Goal: Task Accomplishment & Management: Use online tool/utility

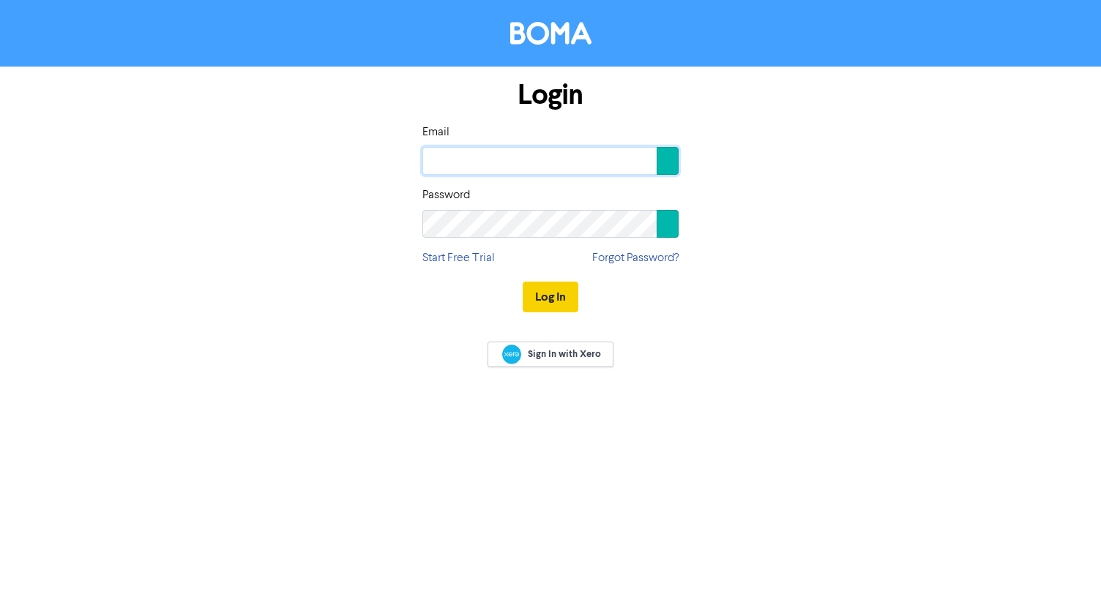
type input "[PERSON_NAME][EMAIL_ADDRESS][DOMAIN_NAME]"
click at [545, 301] on button "Log In" at bounding box center [551, 297] width 56 height 31
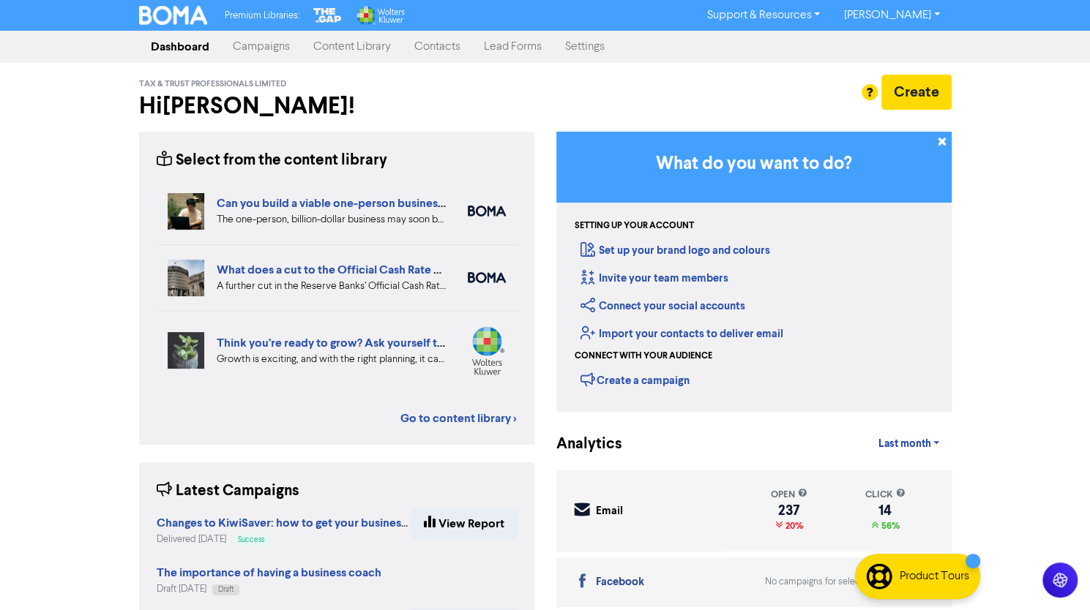
click at [259, 50] on link "Campaigns" at bounding box center [261, 46] width 81 height 29
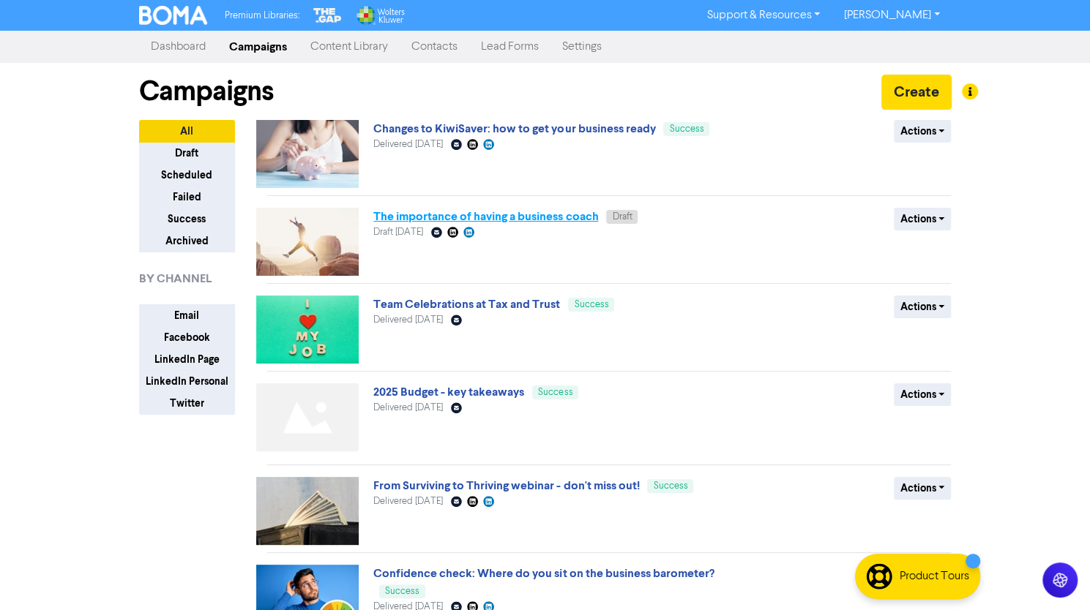
click at [515, 217] on link "The importance of having a business coach" at bounding box center [485, 216] width 225 height 15
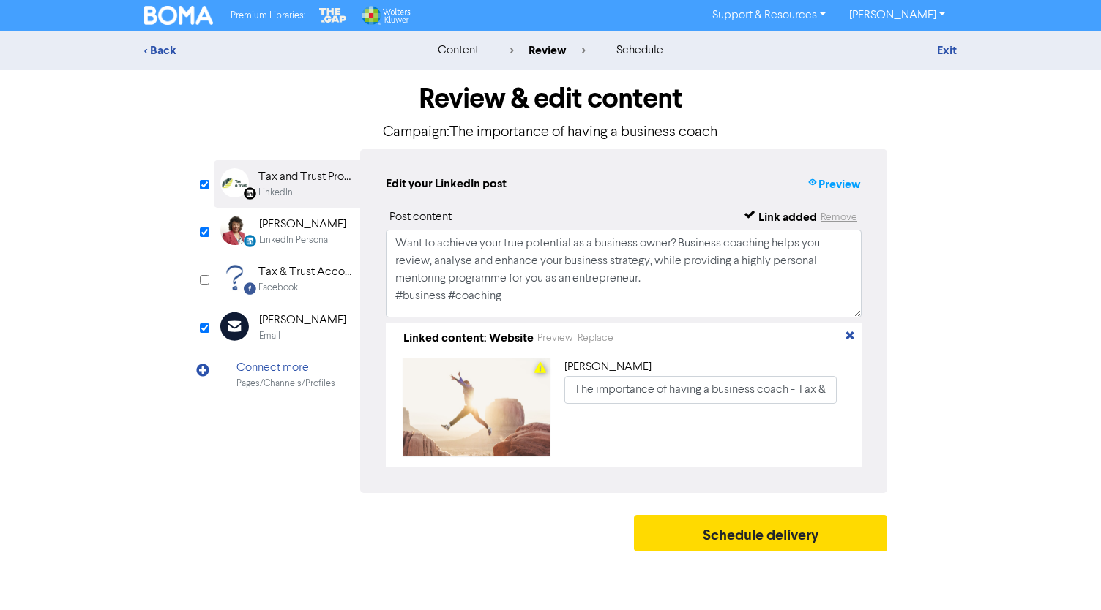
click at [852, 187] on button "Preview" at bounding box center [834, 184] width 56 height 19
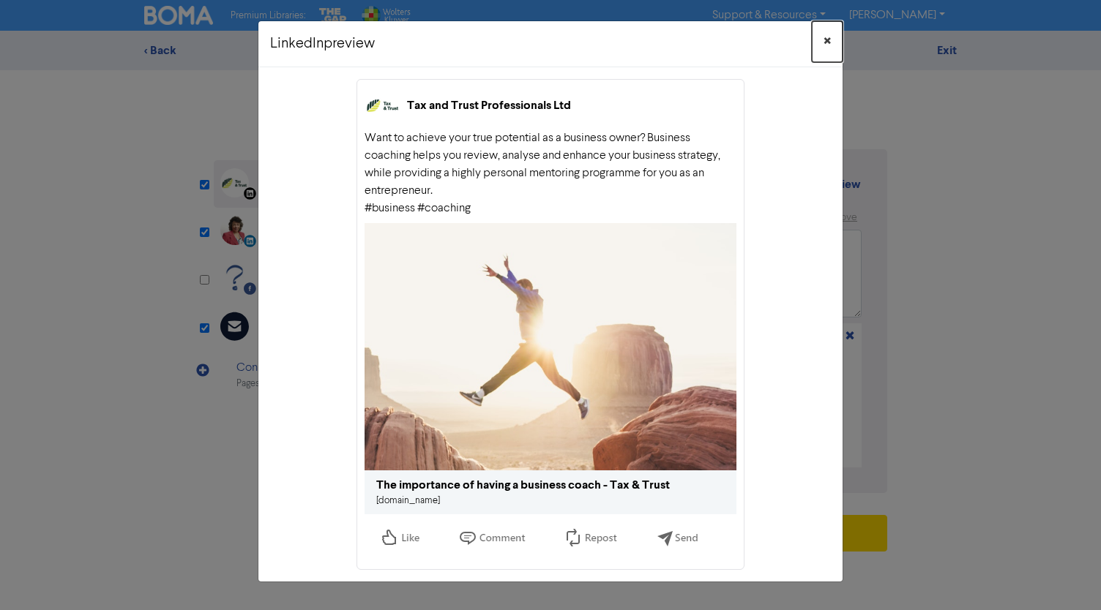
click at [828, 44] on span "×" at bounding box center [826, 42] width 7 height 22
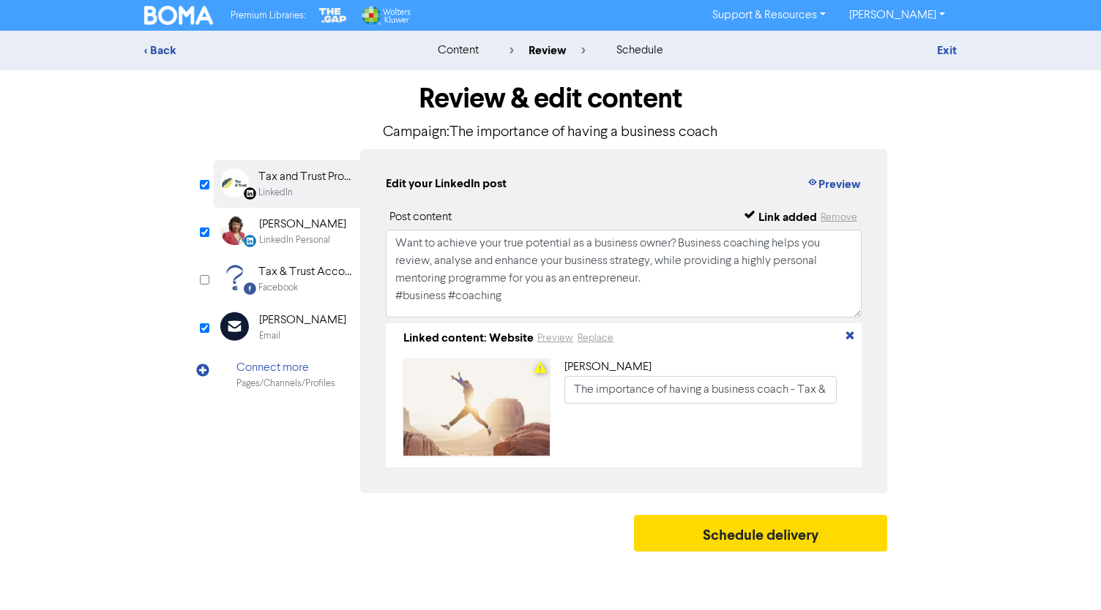
click at [269, 327] on div "[PERSON_NAME]" at bounding box center [302, 321] width 87 height 18
type input "Want to achieve your true potential as a business owner? Business coaching help…"
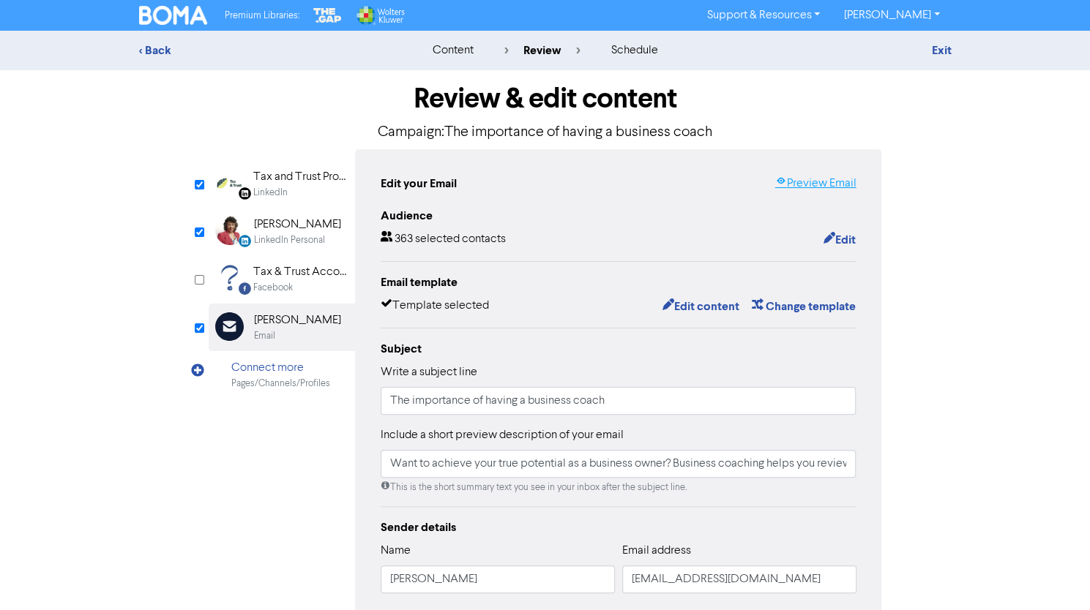
click at [831, 186] on link "Preview Email" at bounding box center [814, 184] width 81 height 18
click at [178, 21] on img at bounding box center [173, 15] width 69 height 19
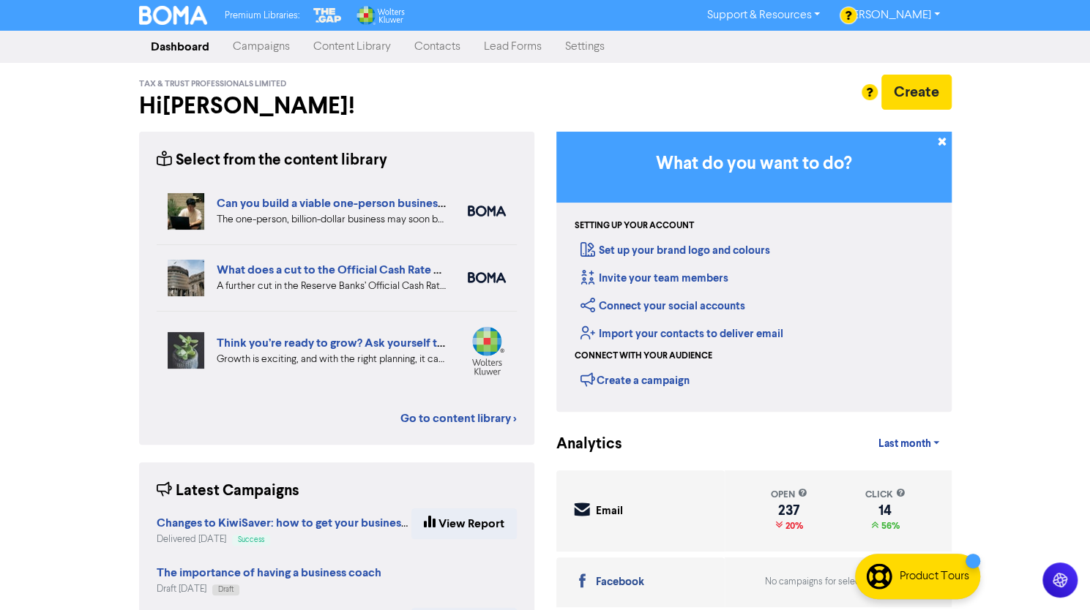
click at [341, 48] on link "Content Library" at bounding box center [352, 46] width 101 height 29
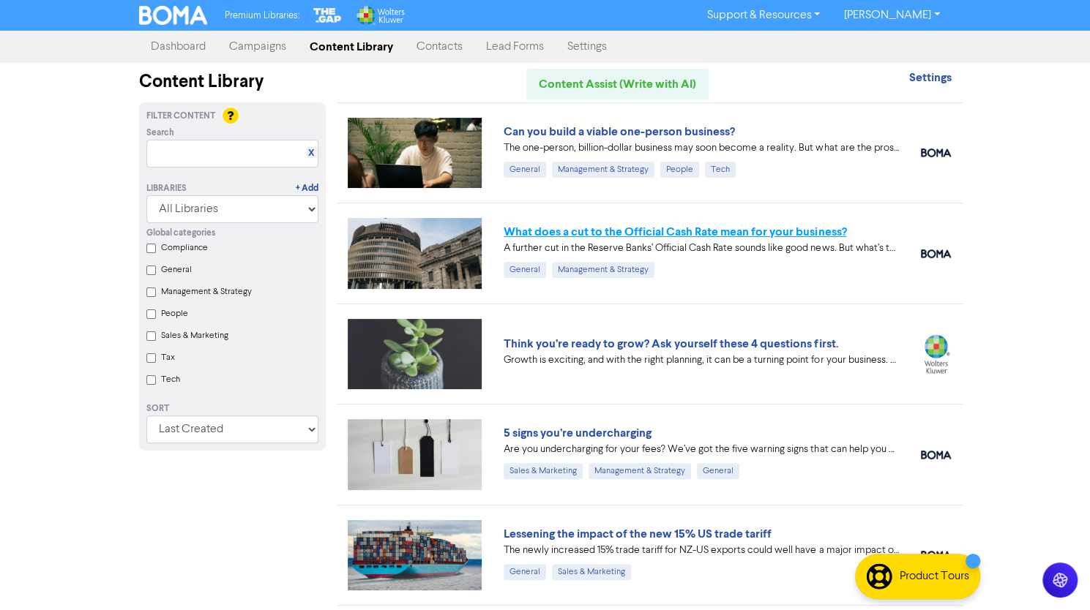
click at [739, 225] on link "What does a cut to the Official Cash Rate mean for your business?" at bounding box center [675, 232] width 343 height 15
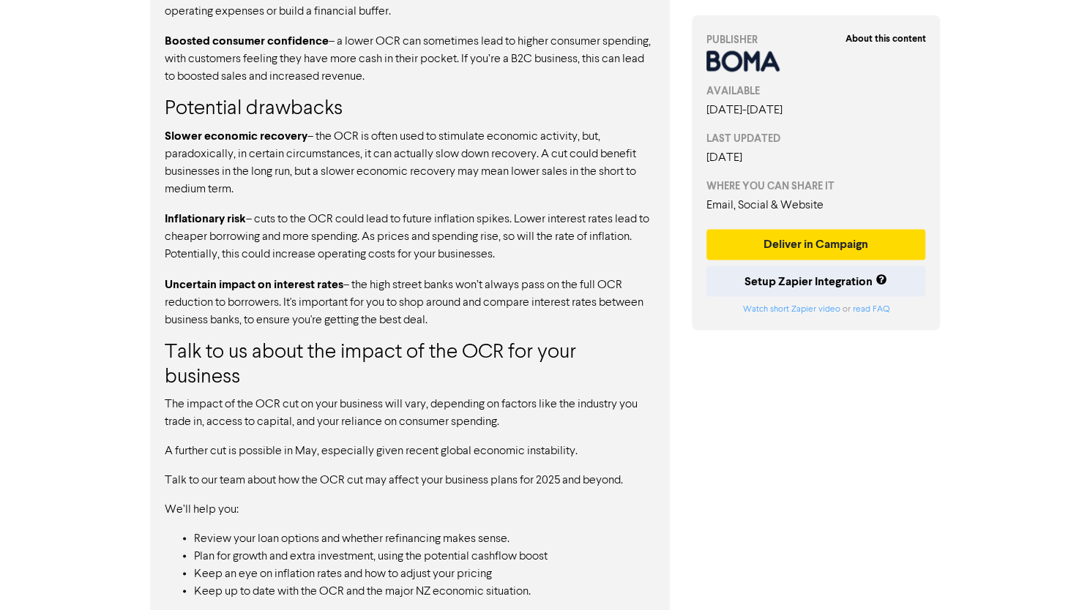
scroll to position [1372, 0]
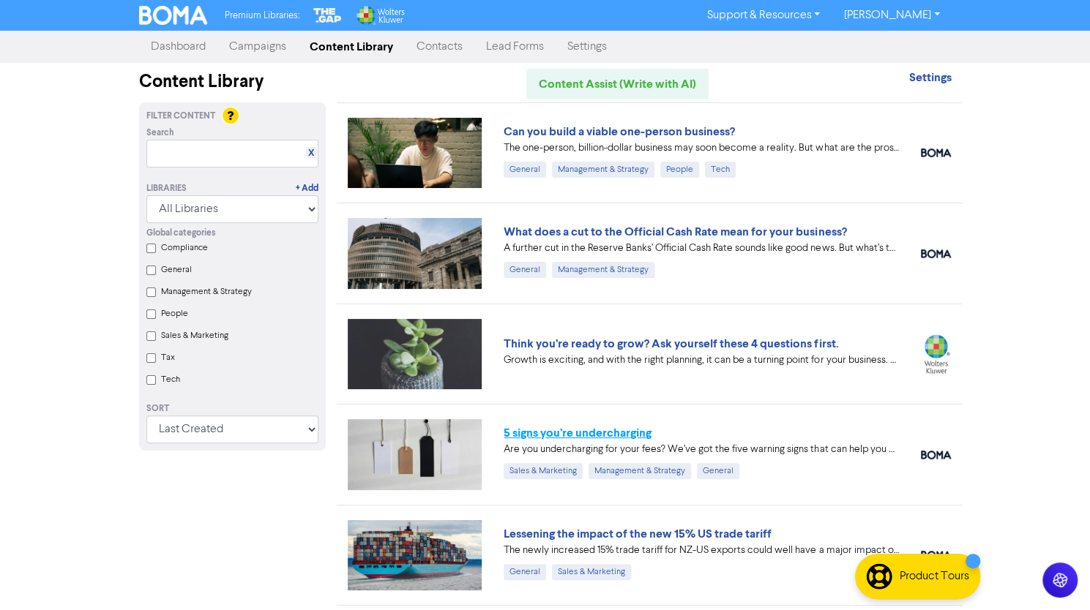
click at [615, 426] on link "5 signs you’re undercharging" at bounding box center [578, 433] width 148 height 15
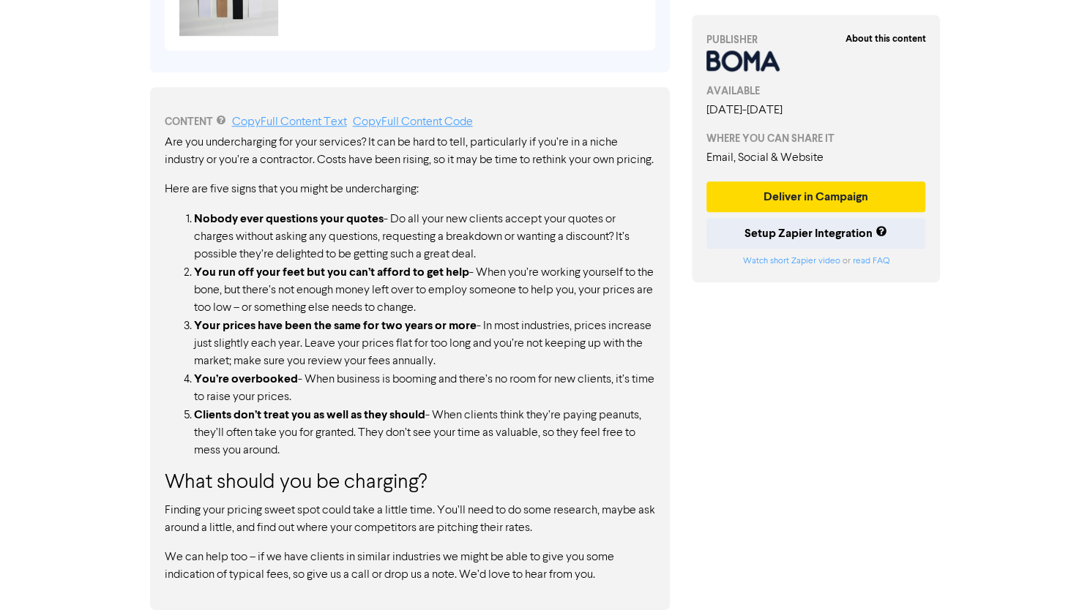
scroll to position [398, 0]
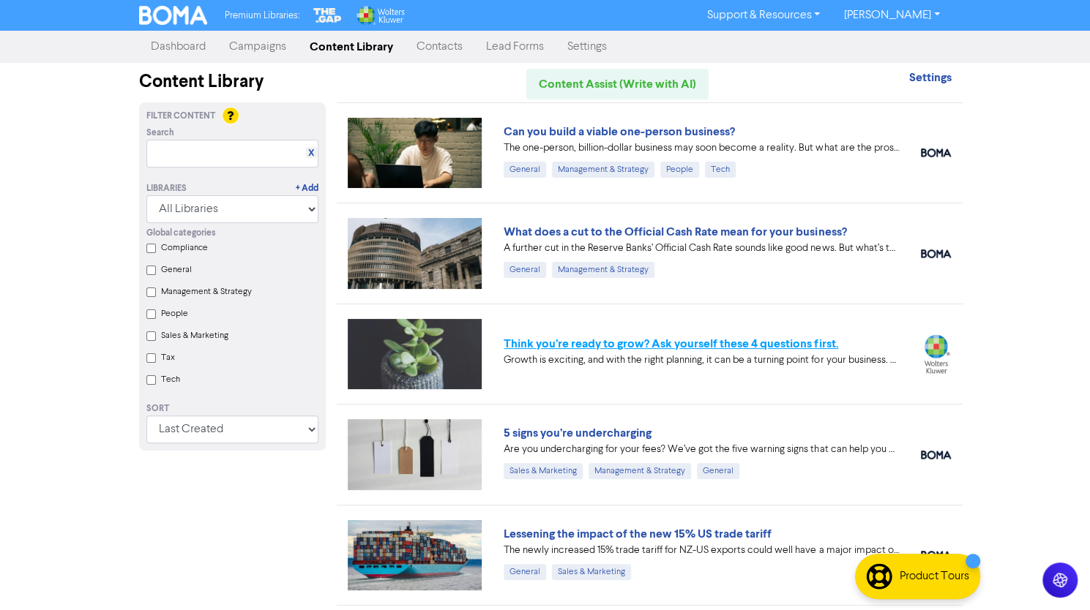
click at [739, 339] on link "Think you’re ready to grow? Ask yourself these 4 questions first." at bounding box center [671, 344] width 334 height 15
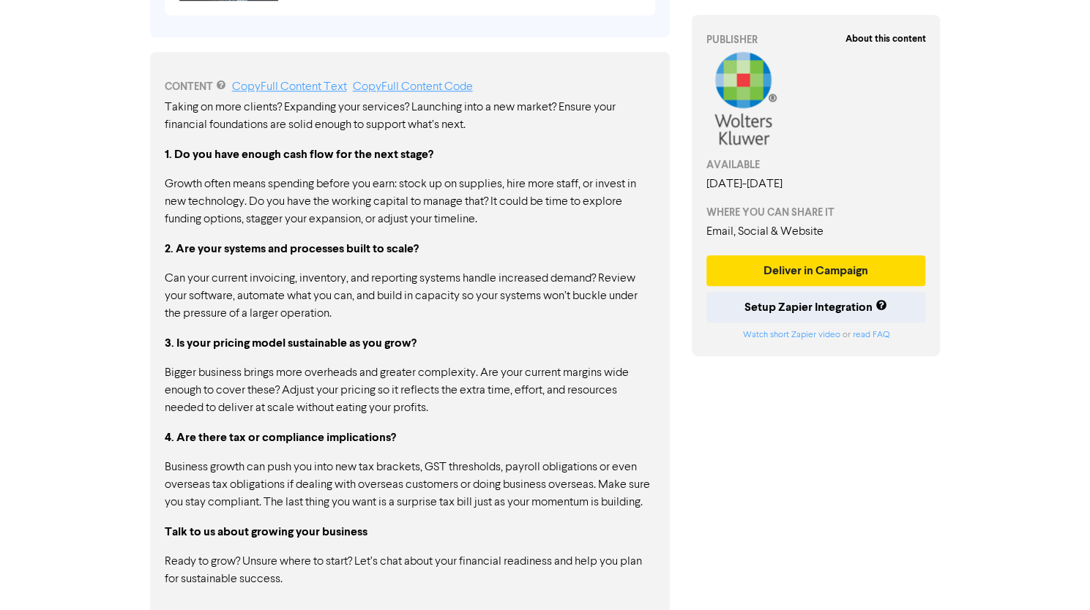
scroll to position [736, 0]
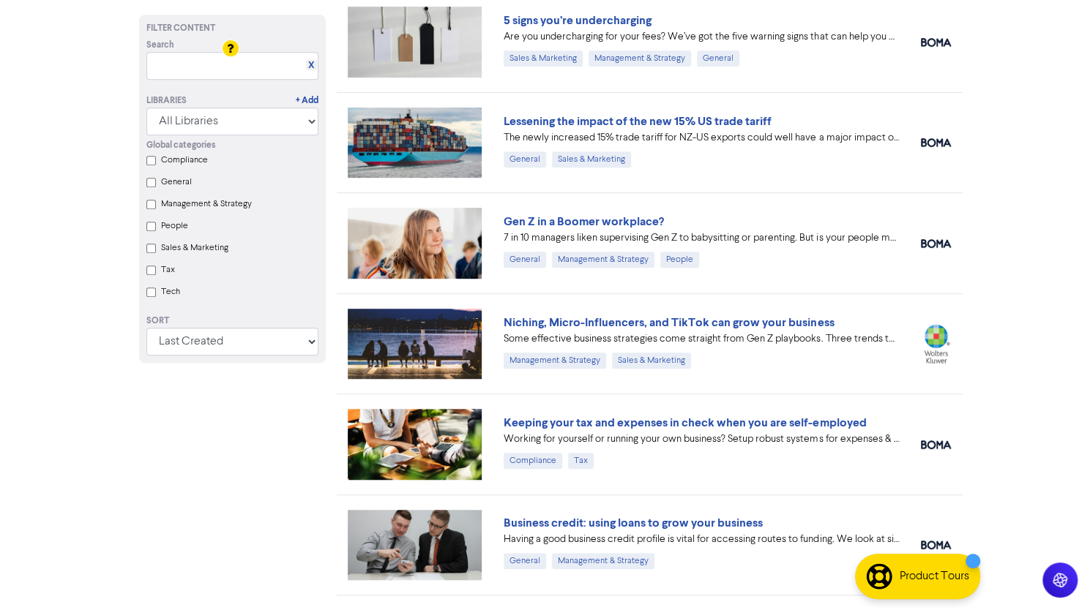
scroll to position [439, 0]
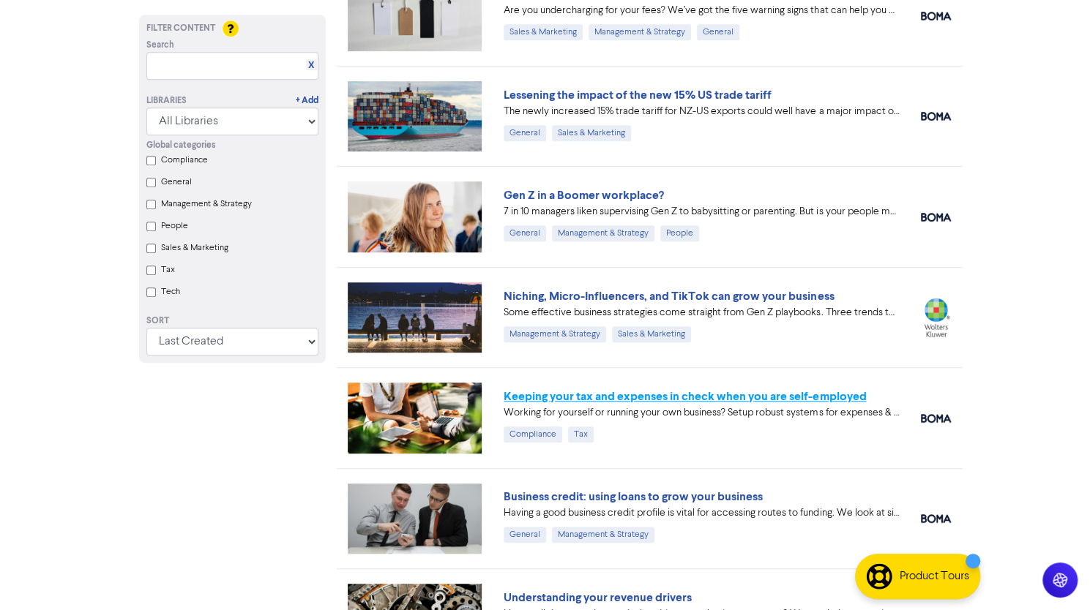
click at [689, 389] on link "Keeping your tax and expenses in check when you are self-employed" at bounding box center [685, 396] width 362 height 15
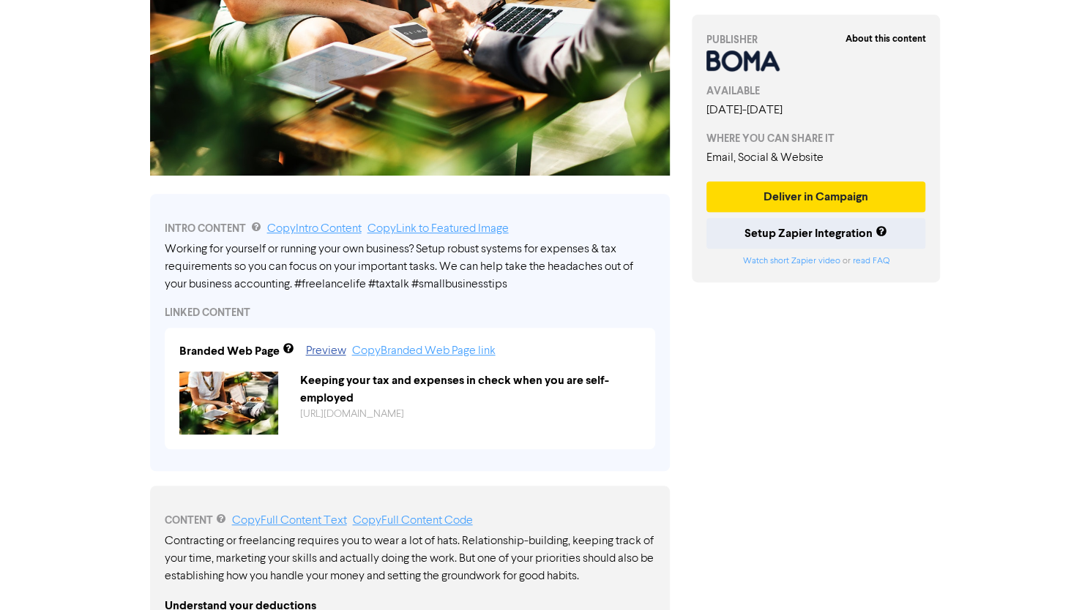
scroll to position [195, 0]
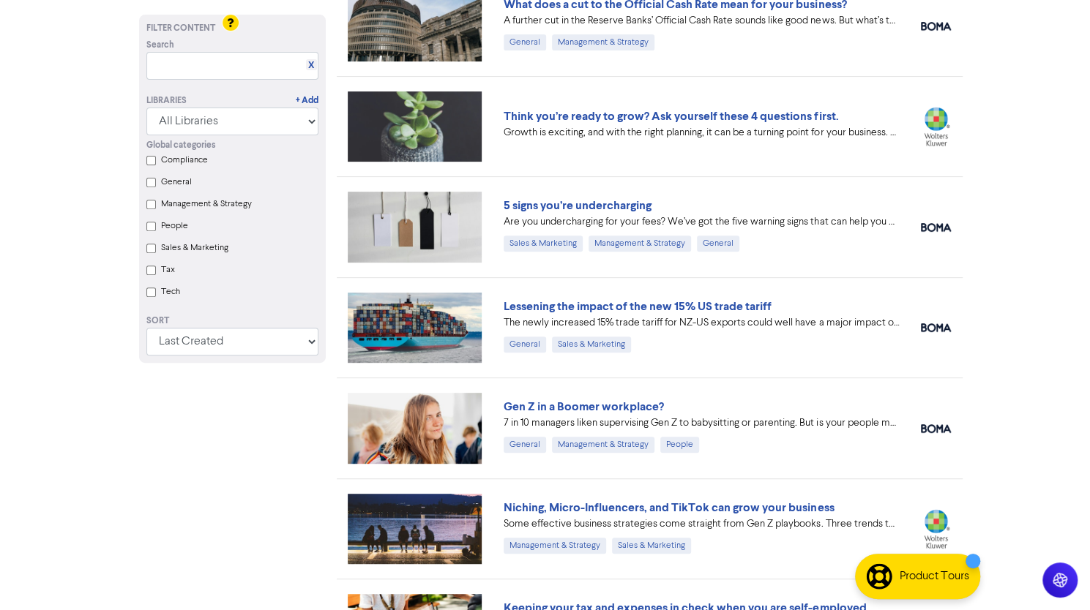
scroll to position [220, 0]
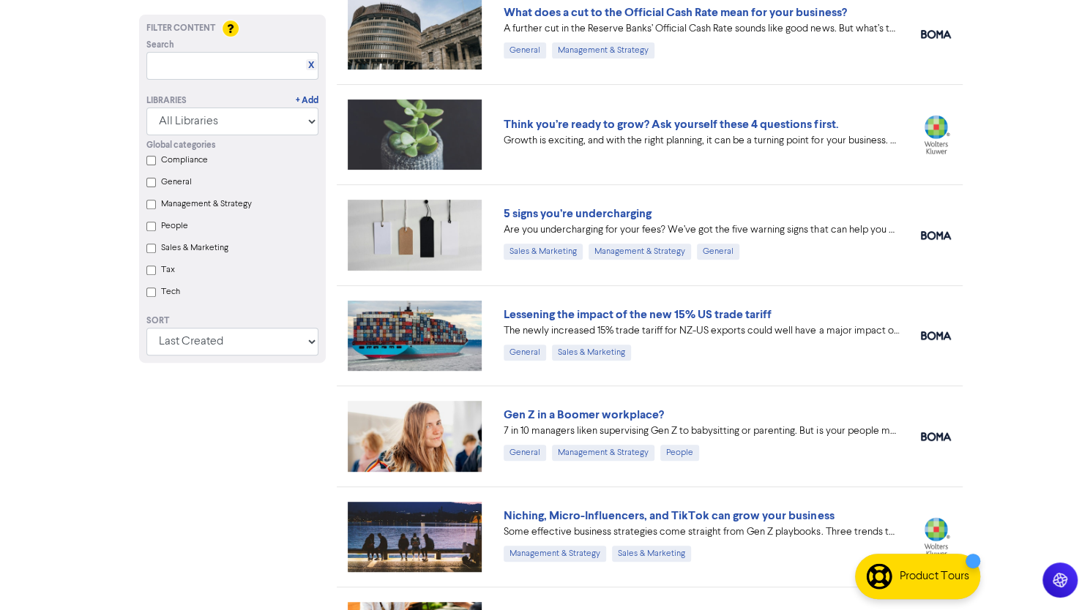
click at [597, 116] on div "Think you’re ready to grow? Ask yourself these 4 questions first." at bounding box center [701, 125] width 395 height 18
click at [596, 117] on link "Think you’re ready to grow? Ask yourself these 4 questions first." at bounding box center [671, 124] width 334 height 15
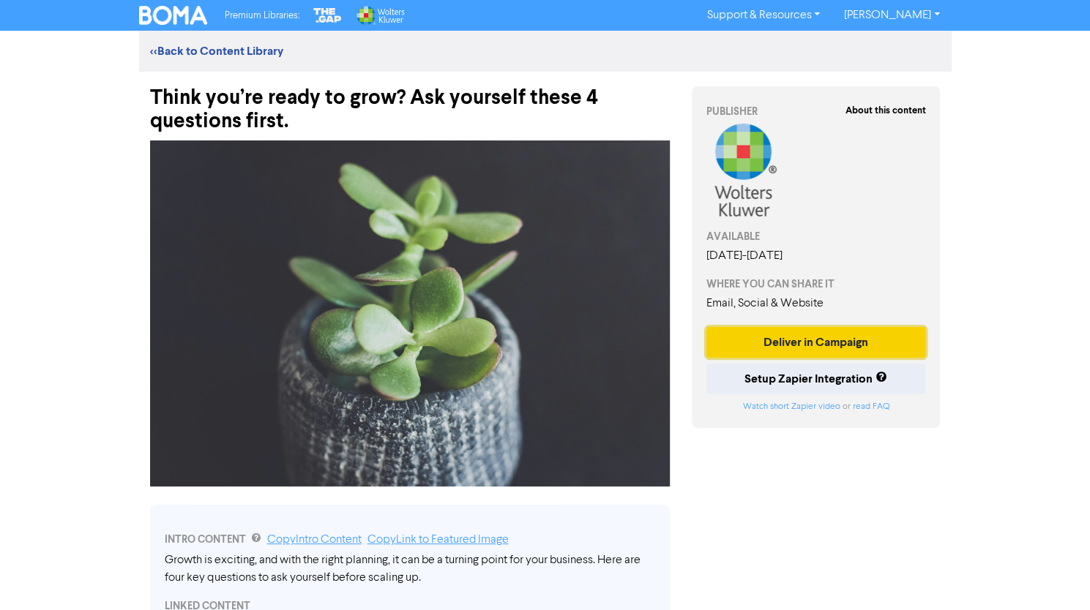
click at [807, 334] on button "Deliver in Campaign" at bounding box center [816, 342] width 220 height 31
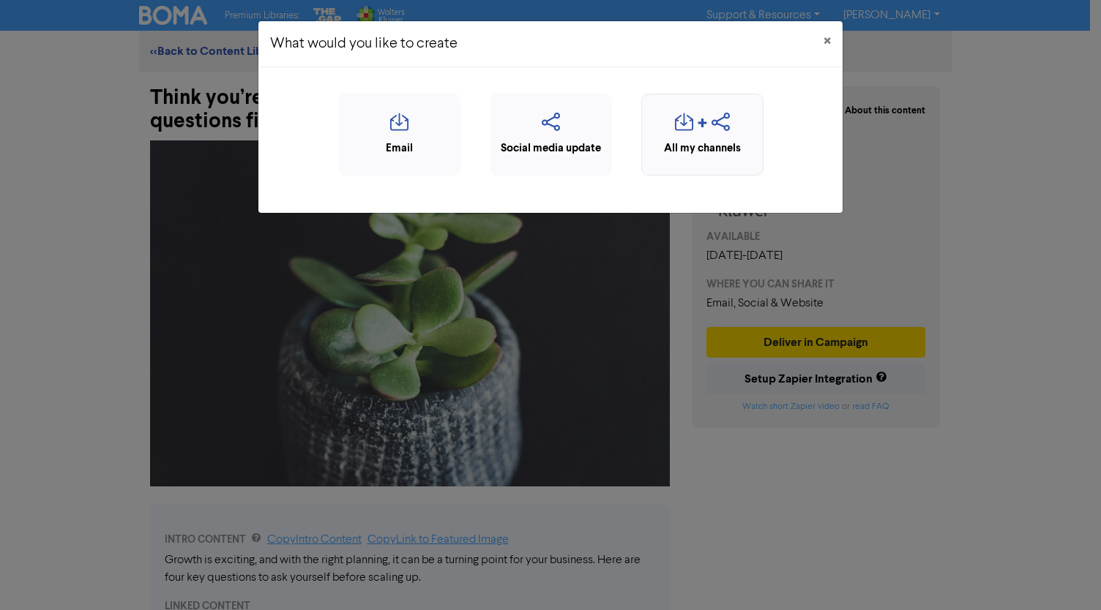
click at [729, 134] on div "button" at bounding box center [702, 127] width 106 height 28
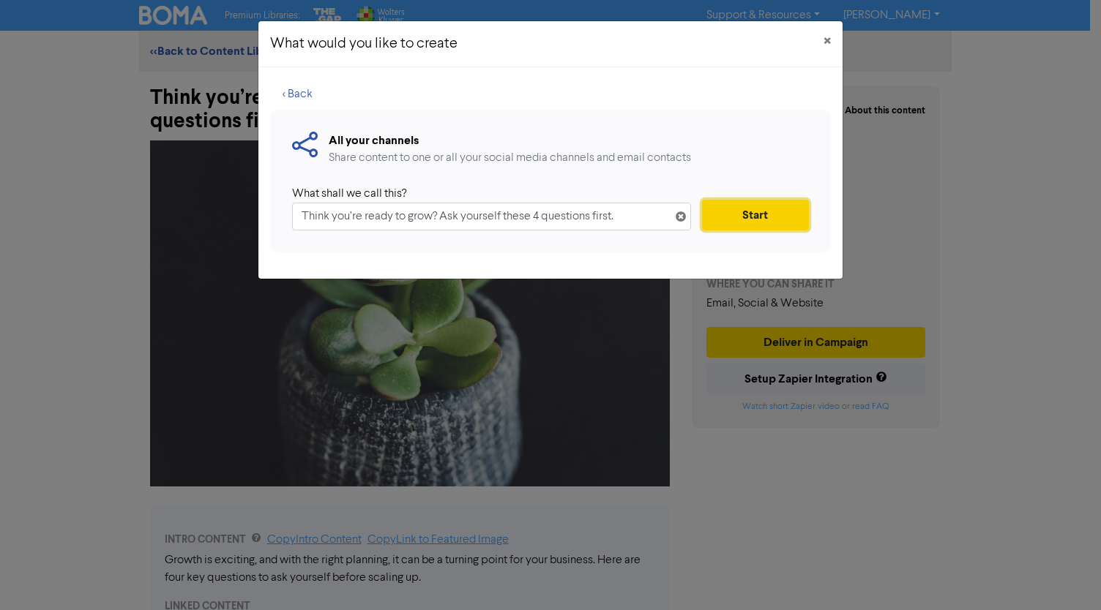
click at [760, 207] on button "Start" at bounding box center [755, 215] width 107 height 31
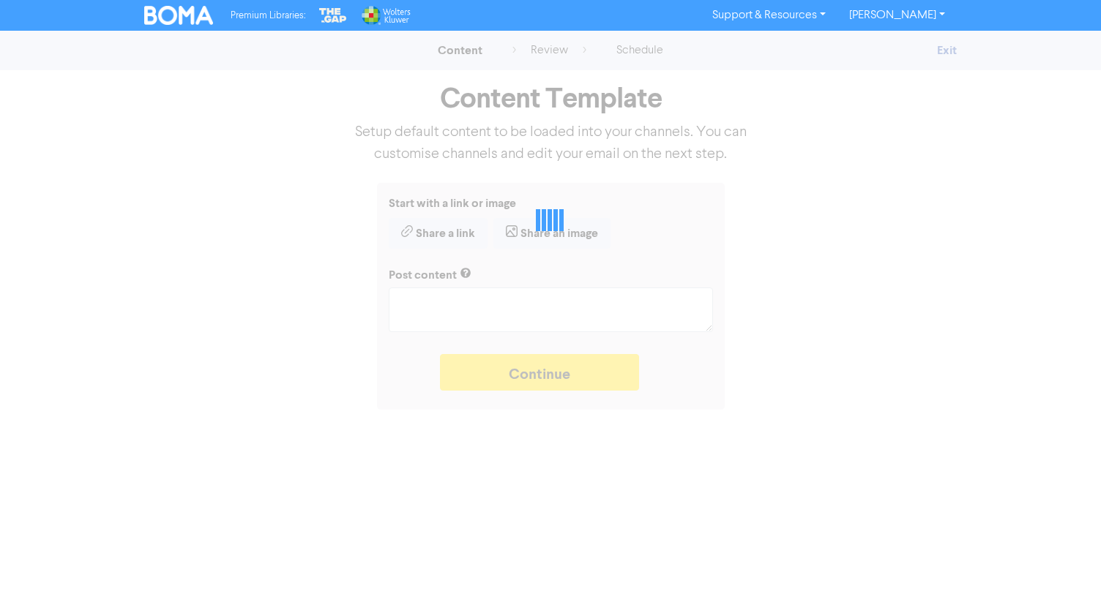
type textarea "x"
type textarea "Growth is exciting, and with the right planning, it can be a turning point for …"
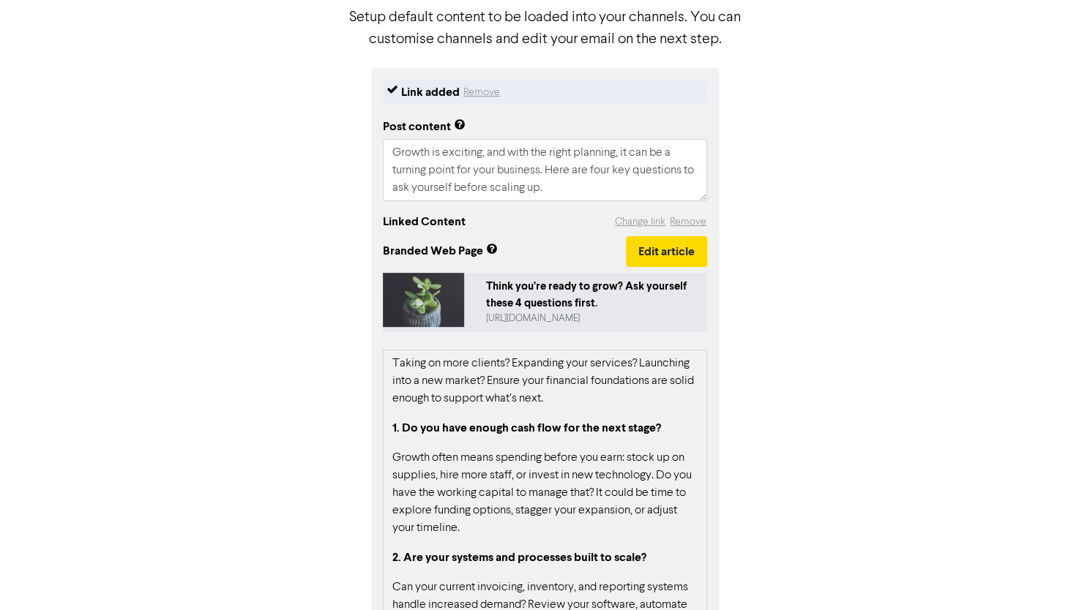
scroll to position [225, 0]
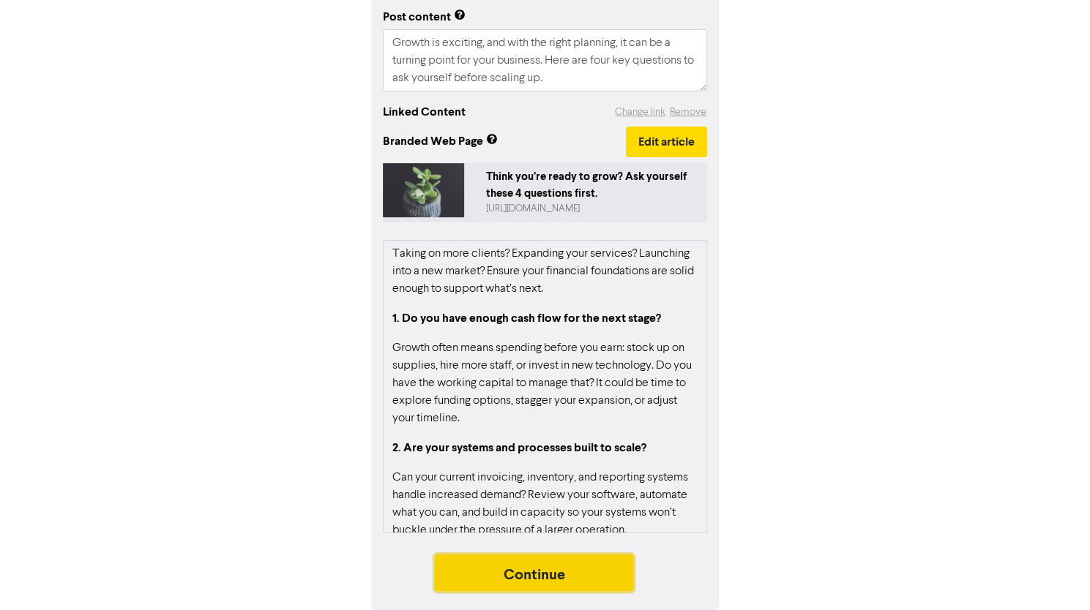
click at [559, 563] on button "Continue" at bounding box center [534, 573] width 199 height 37
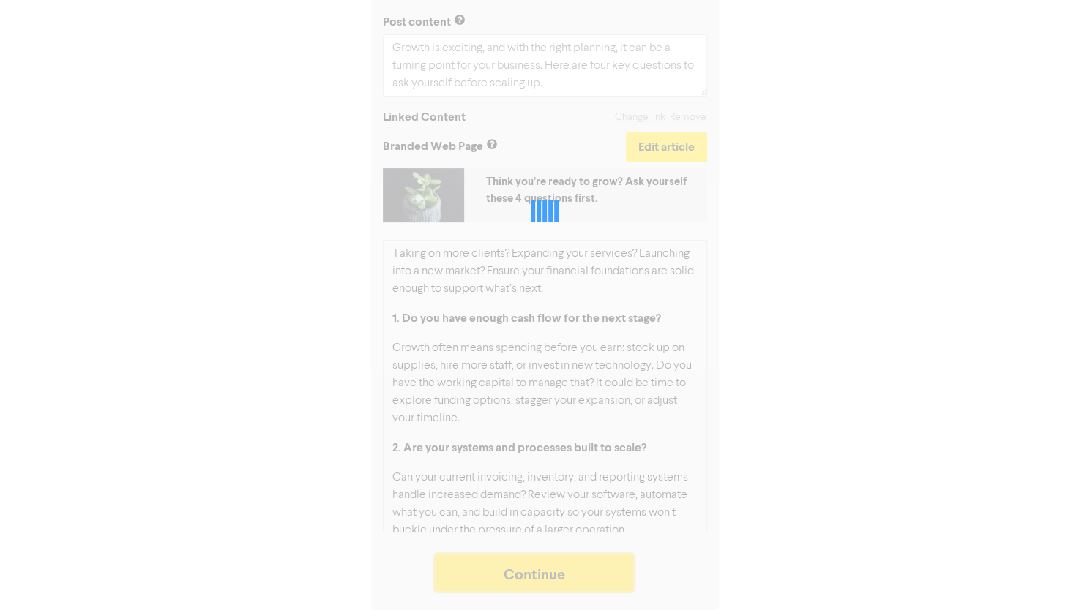
scroll to position [220, 0]
type textarea "x"
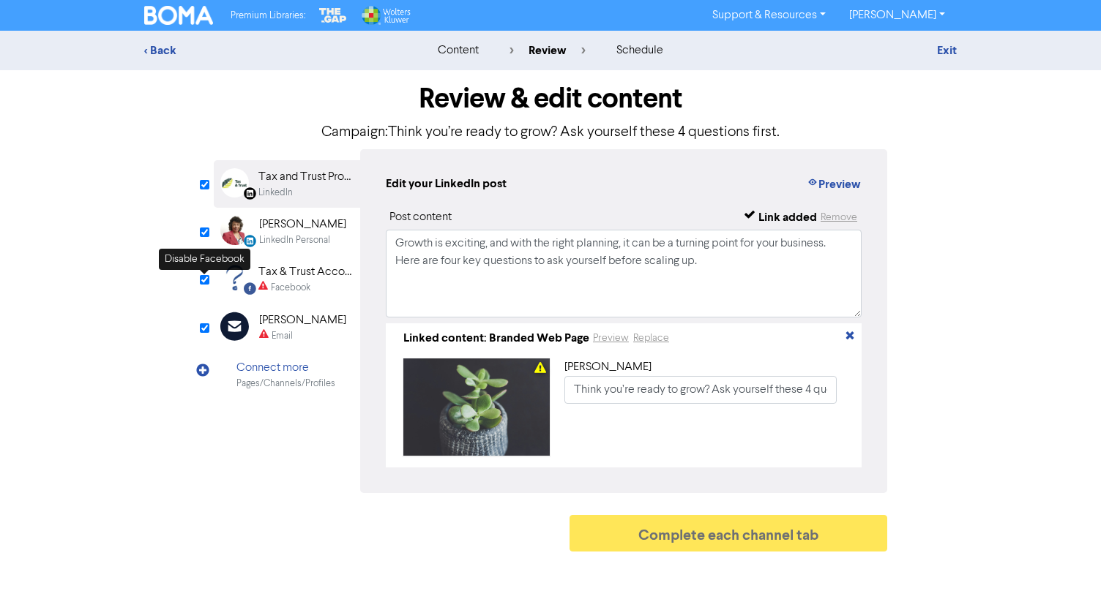
click at [205, 280] on input "checkbox" at bounding box center [205, 280] width 10 height 10
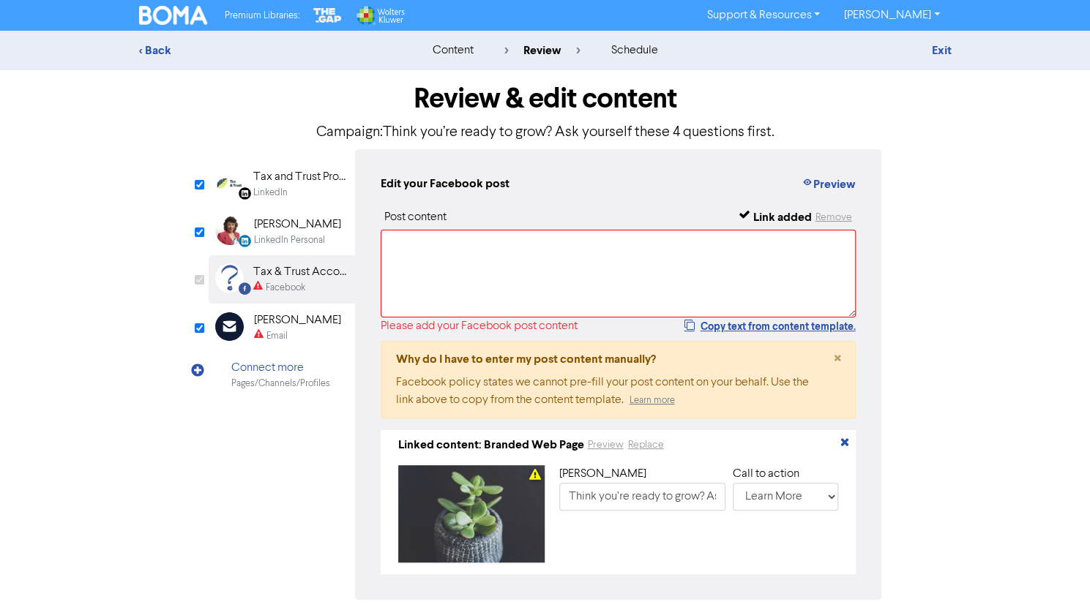
checkbox input "false"
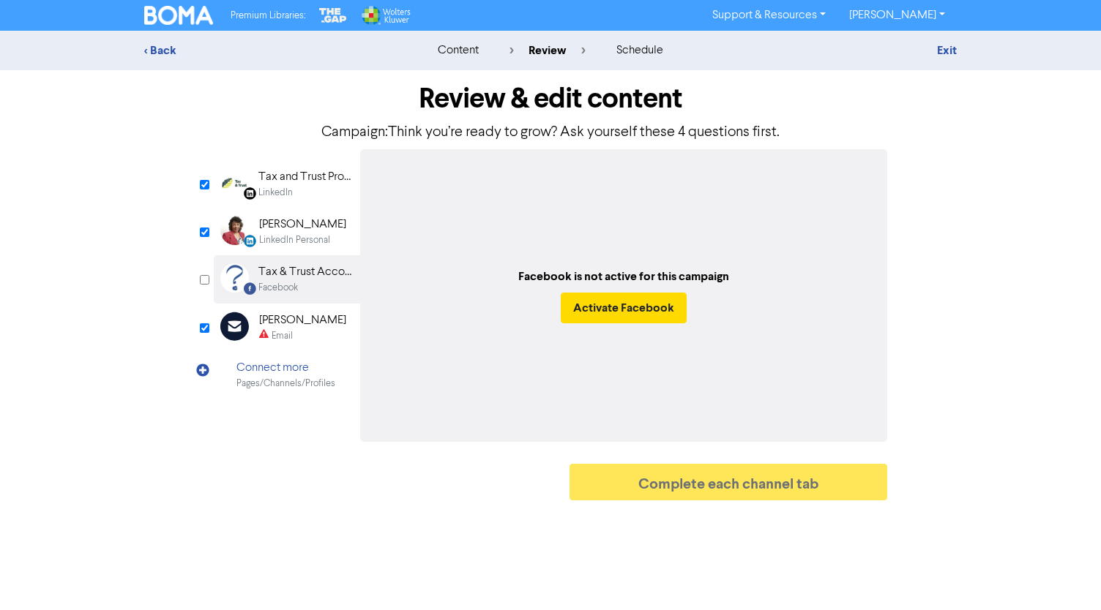
click at [274, 332] on div "Email" at bounding box center [282, 336] width 21 height 14
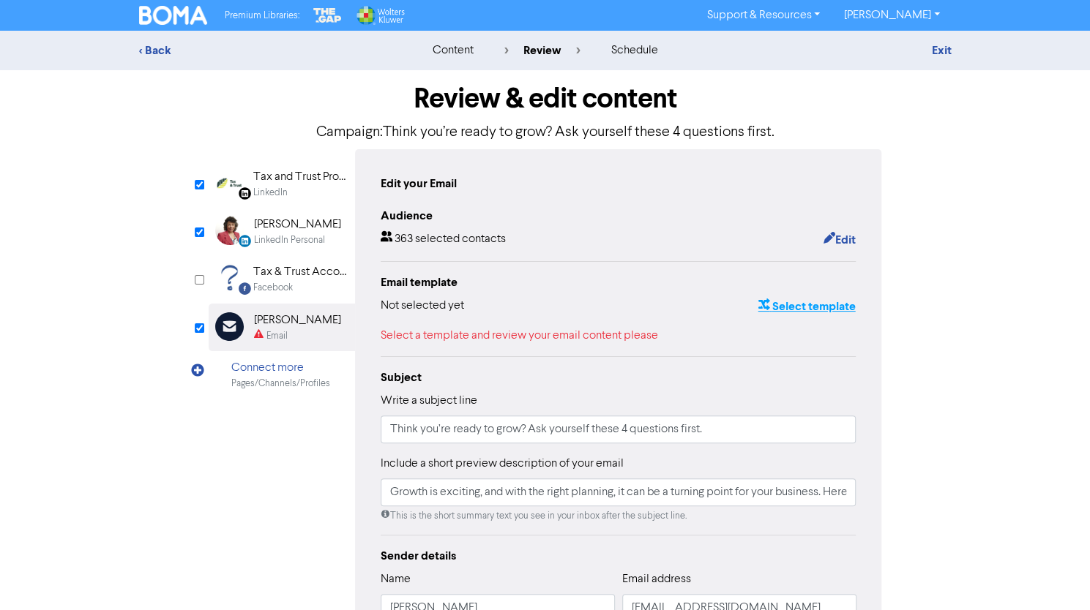
click at [792, 304] on button "Select template" at bounding box center [806, 306] width 99 height 19
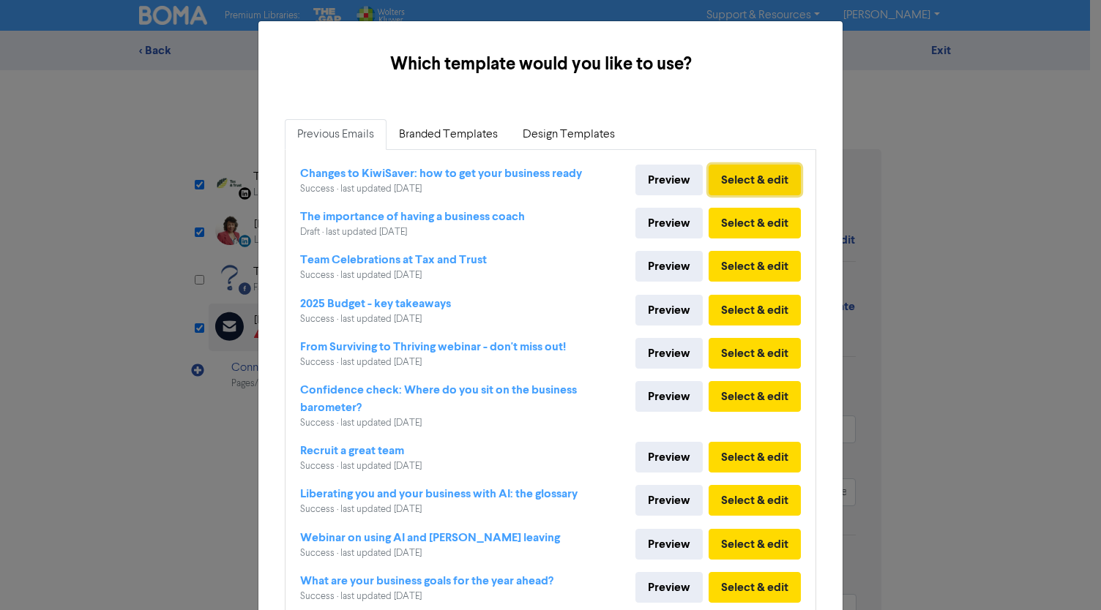
click at [727, 172] on button "Select & edit" at bounding box center [754, 180] width 92 height 31
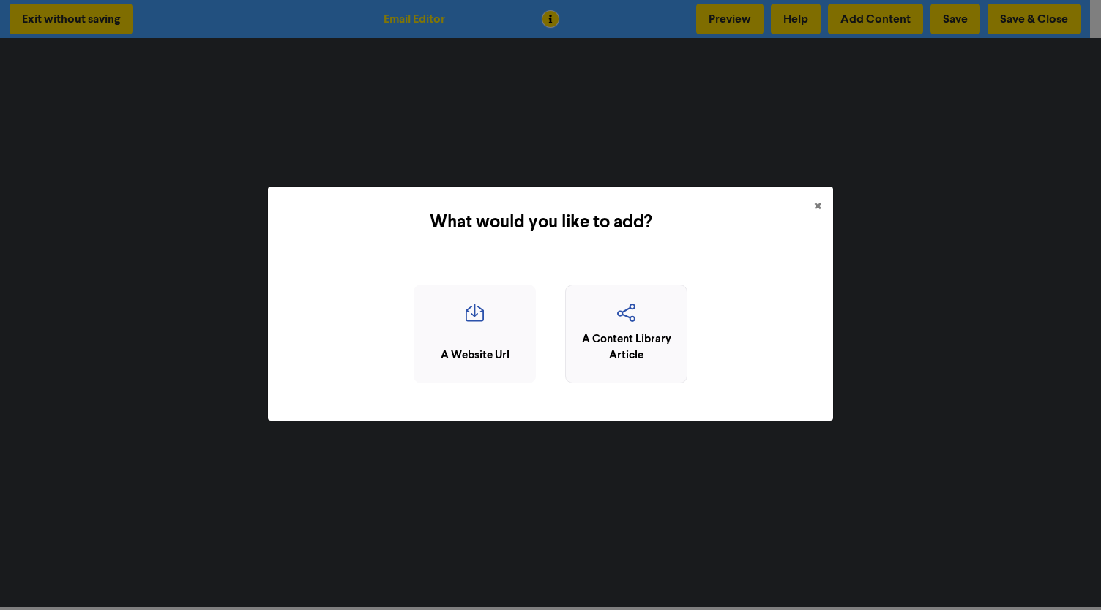
click at [647, 342] on div "A Content Library Article" at bounding box center [626, 348] width 106 height 33
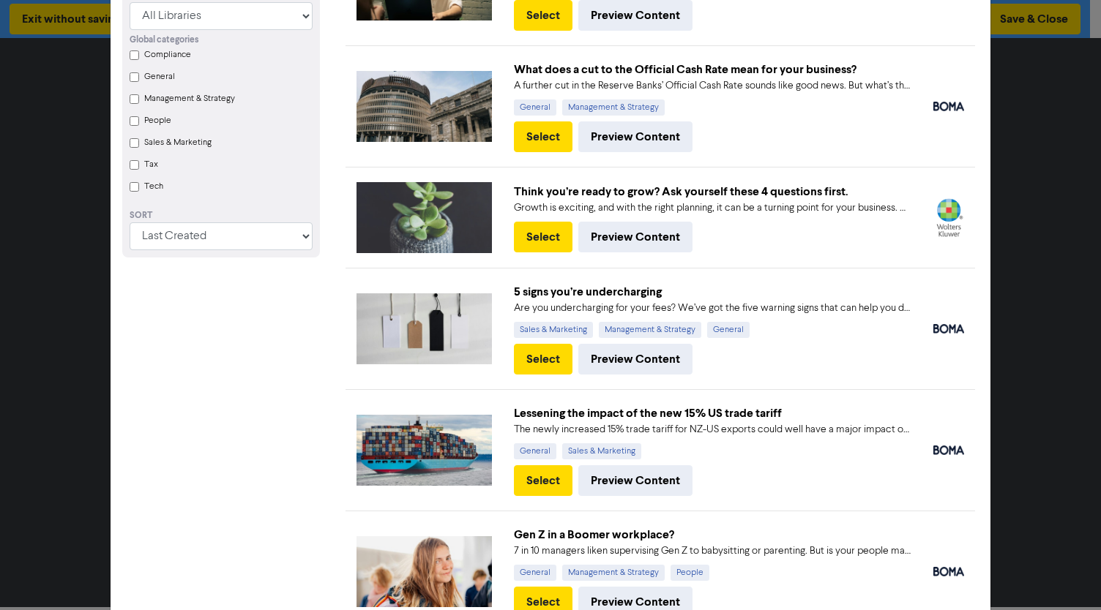
scroll to position [220, 0]
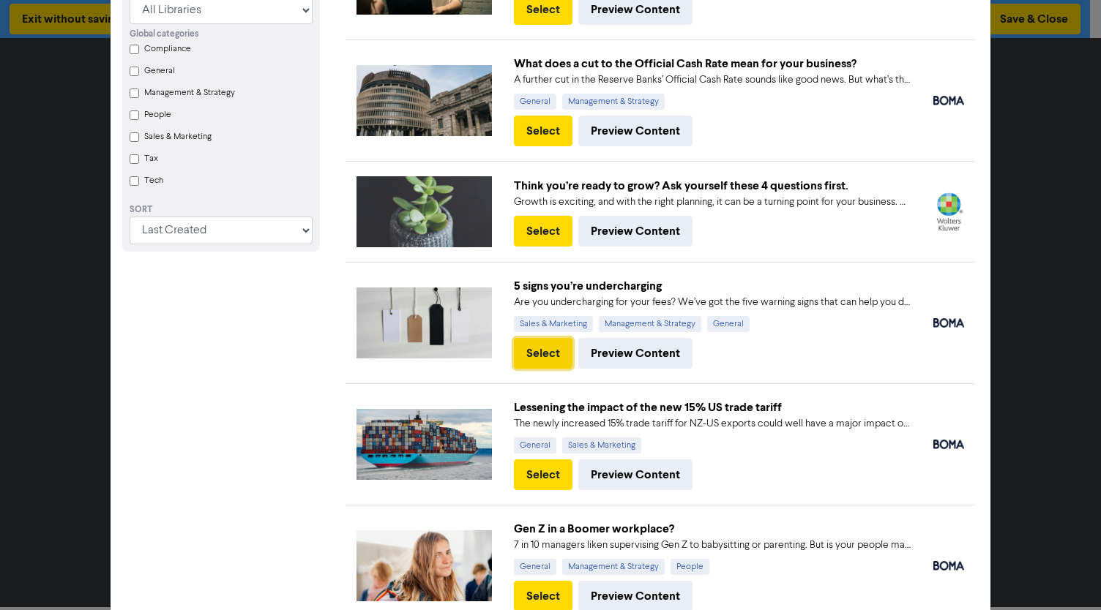
click at [550, 348] on button "Select" at bounding box center [543, 353] width 59 height 31
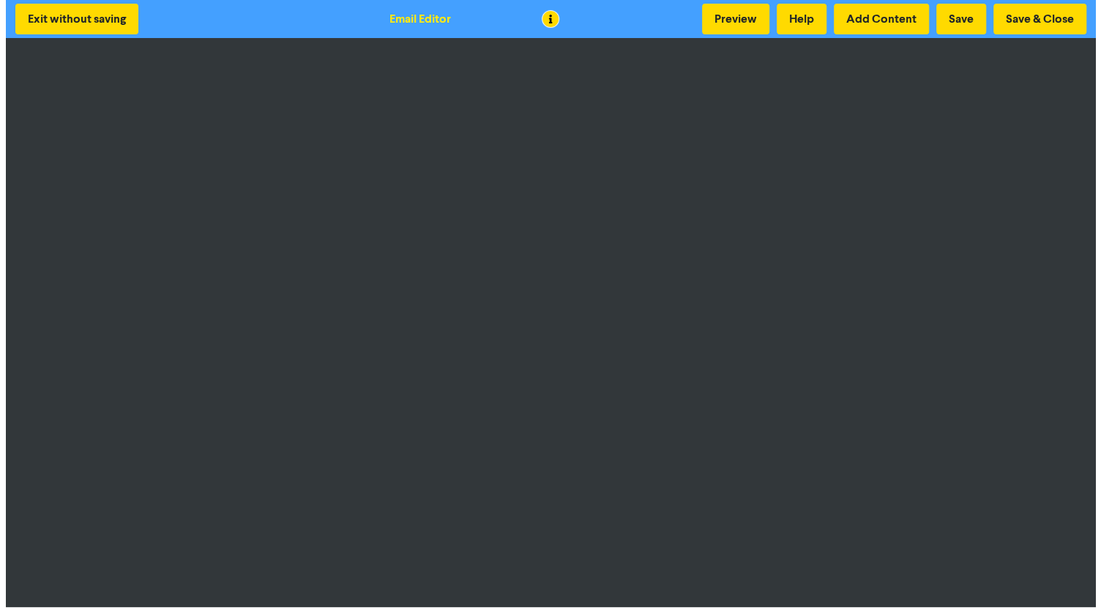
scroll to position [1, 0]
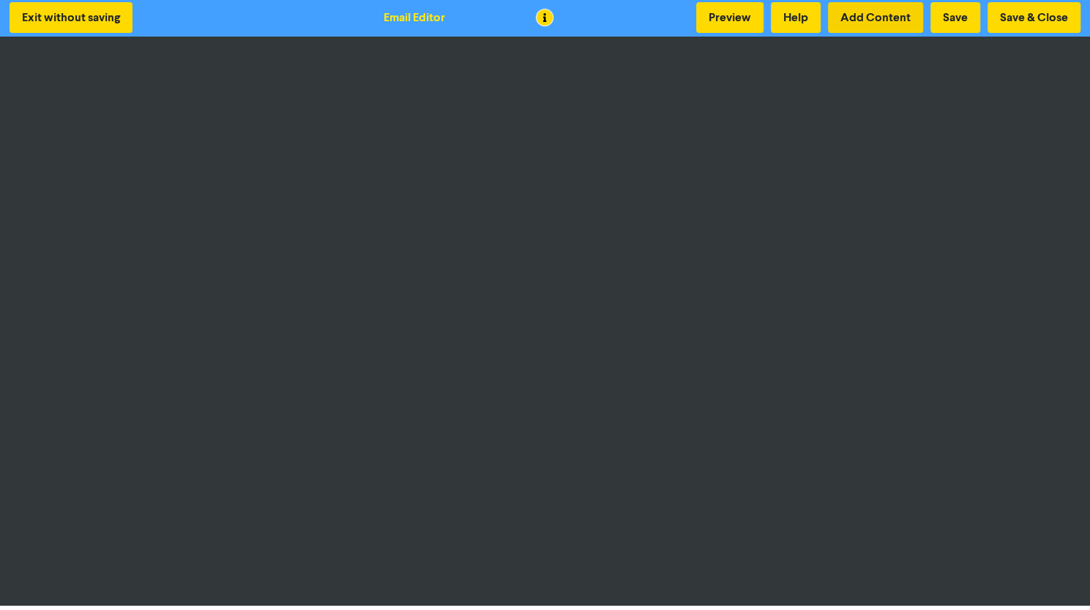
click at [878, 26] on button "Add Content" at bounding box center [875, 17] width 95 height 31
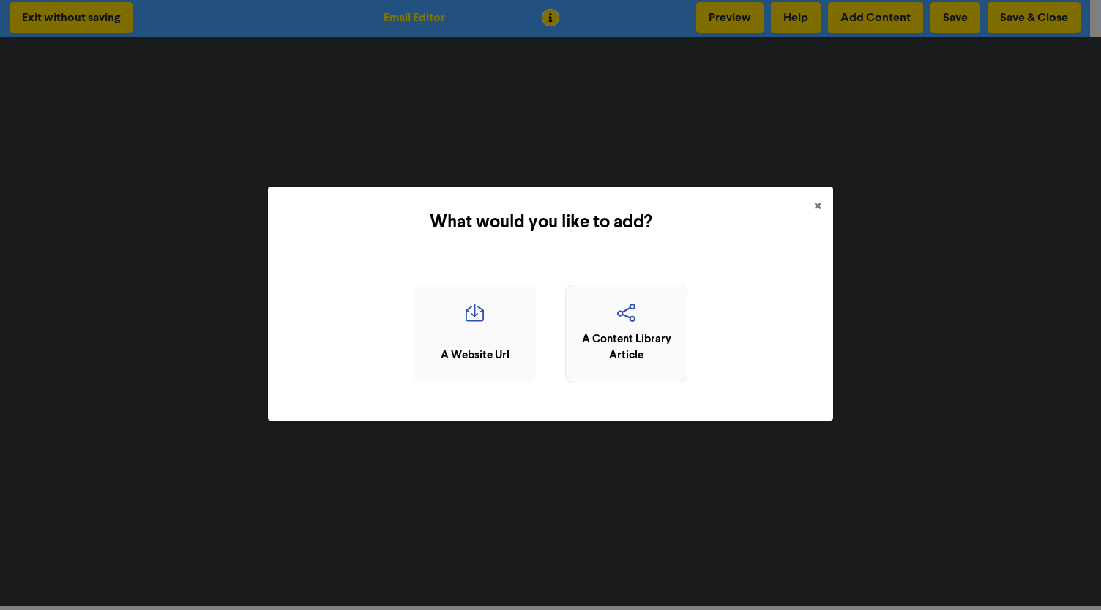
click at [633, 320] on icon "button" at bounding box center [626, 318] width 106 height 28
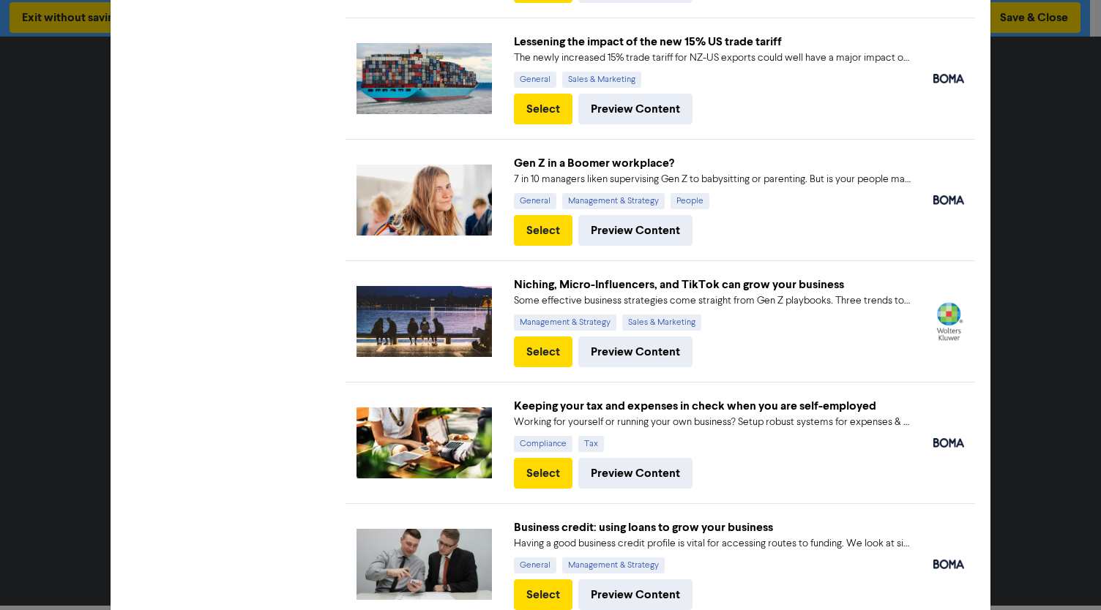
scroll to position [659, 0]
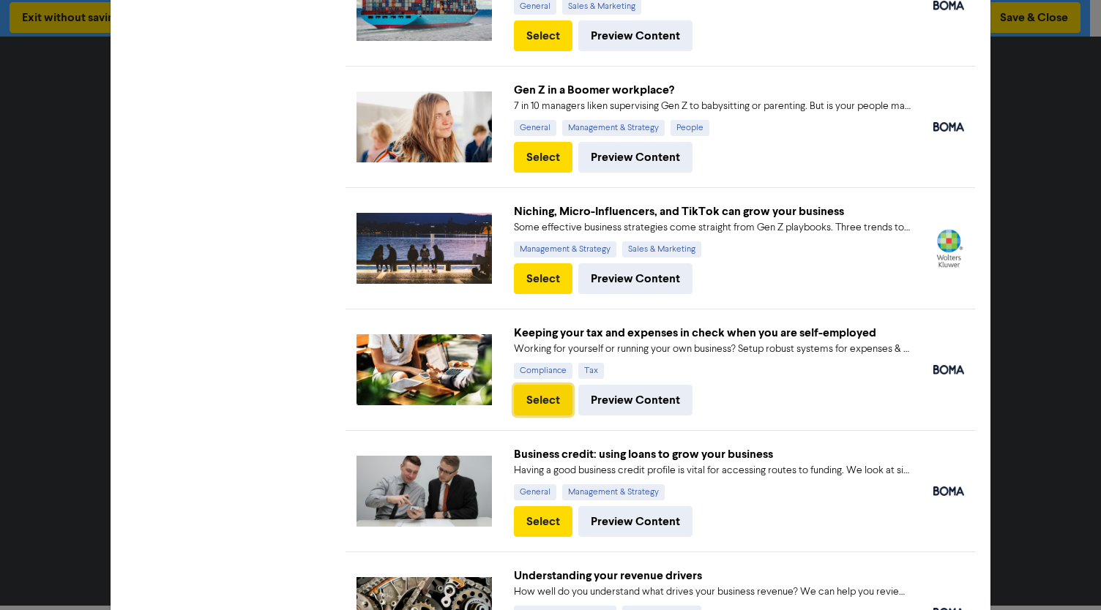
click at [534, 388] on button "Select" at bounding box center [543, 400] width 59 height 31
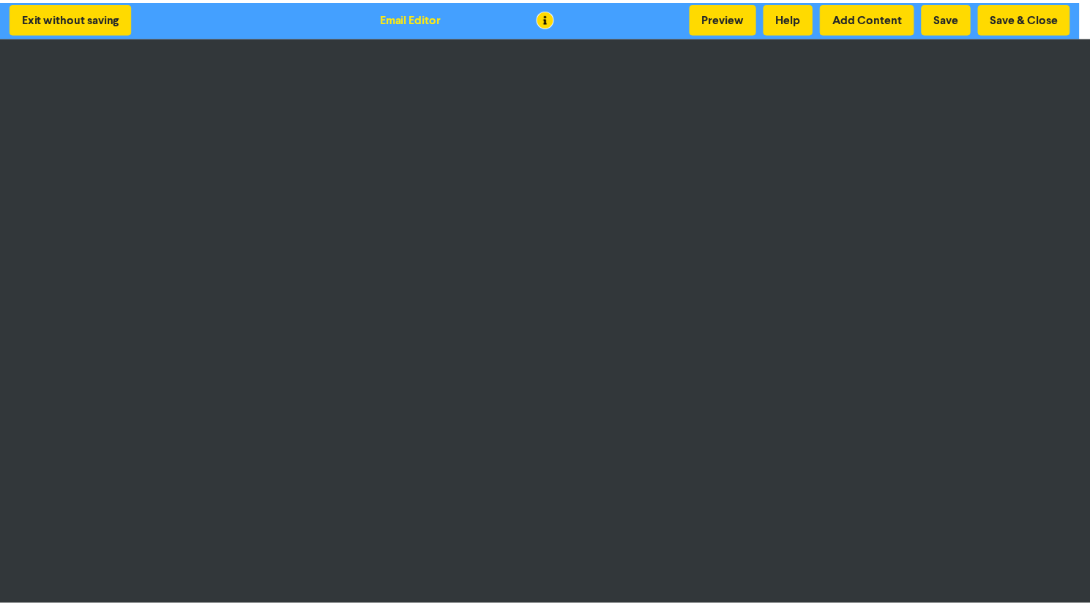
scroll to position [0, 0]
